Goal: Submit feedback/report problem

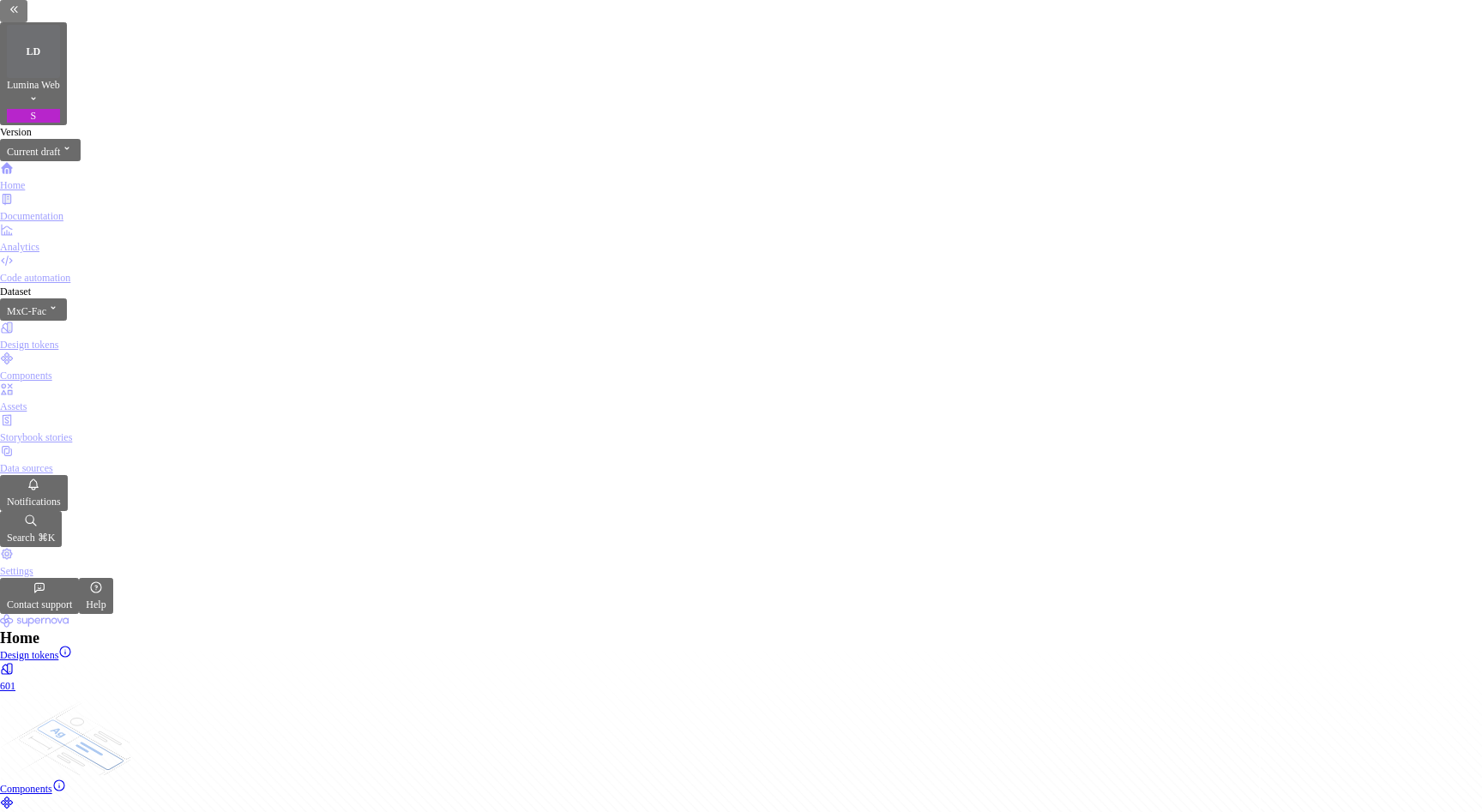
click at [72, 611] on div "Contact support" at bounding box center [39, 604] width 65 height 13
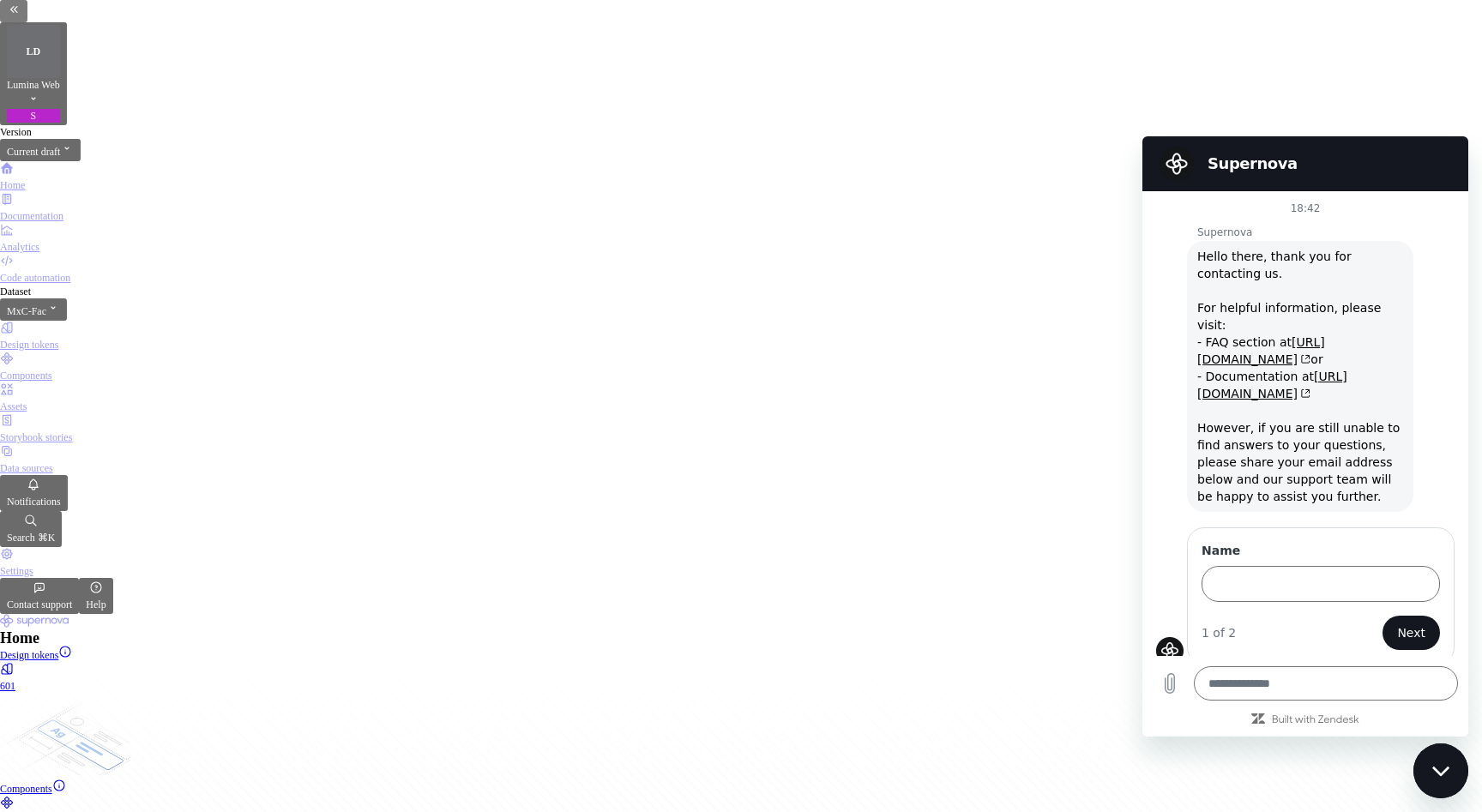
click at [183, 199] on div "Home" at bounding box center [118, 214] width 128 height 31
click at [1436, 772] on icon "Close messaging window" at bounding box center [1440, 771] width 18 height 11
type textarea "*"
